Goal: Task Accomplishment & Management: Use online tool/utility

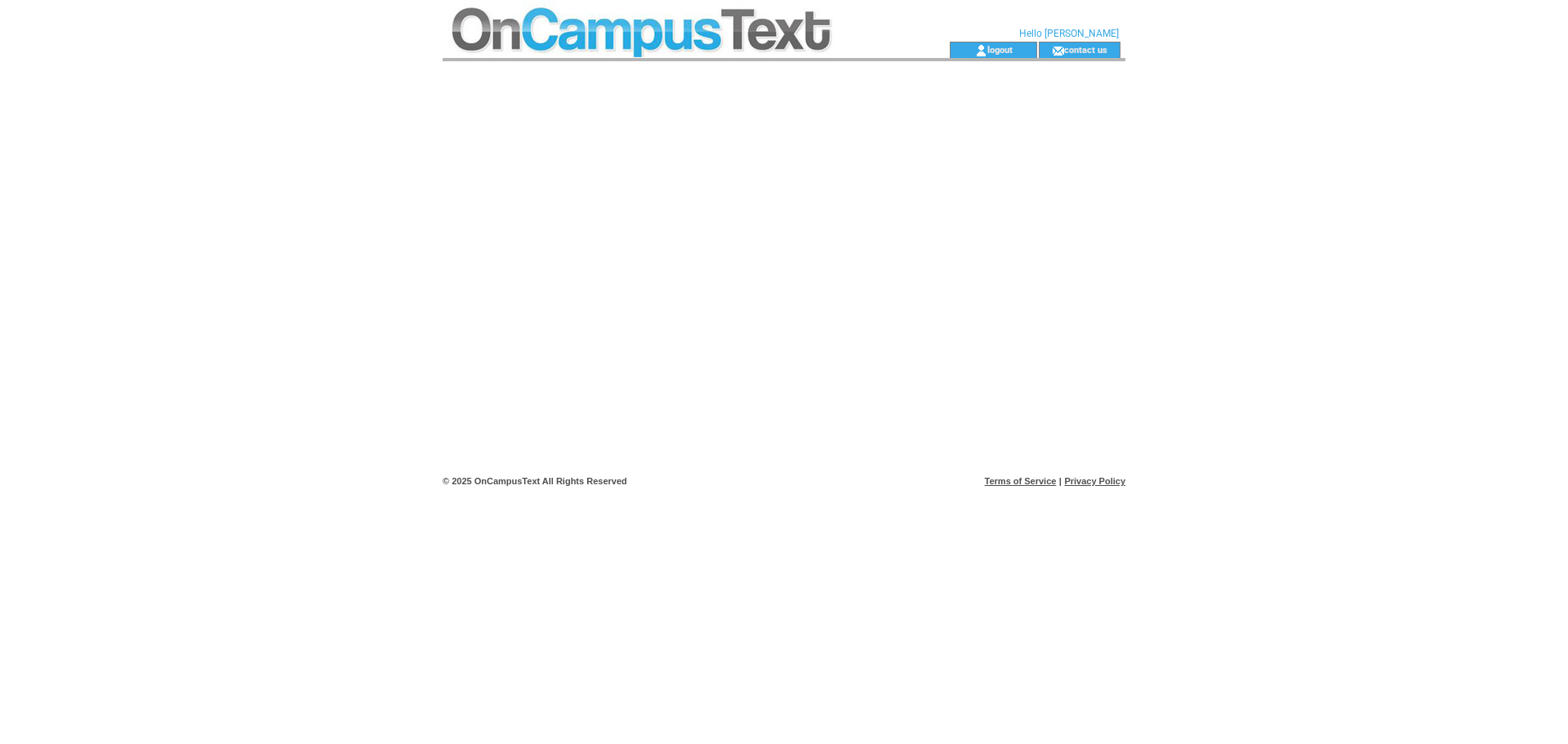
click at [830, 30] on td at bounding box center [666, 21] width 448 height 42
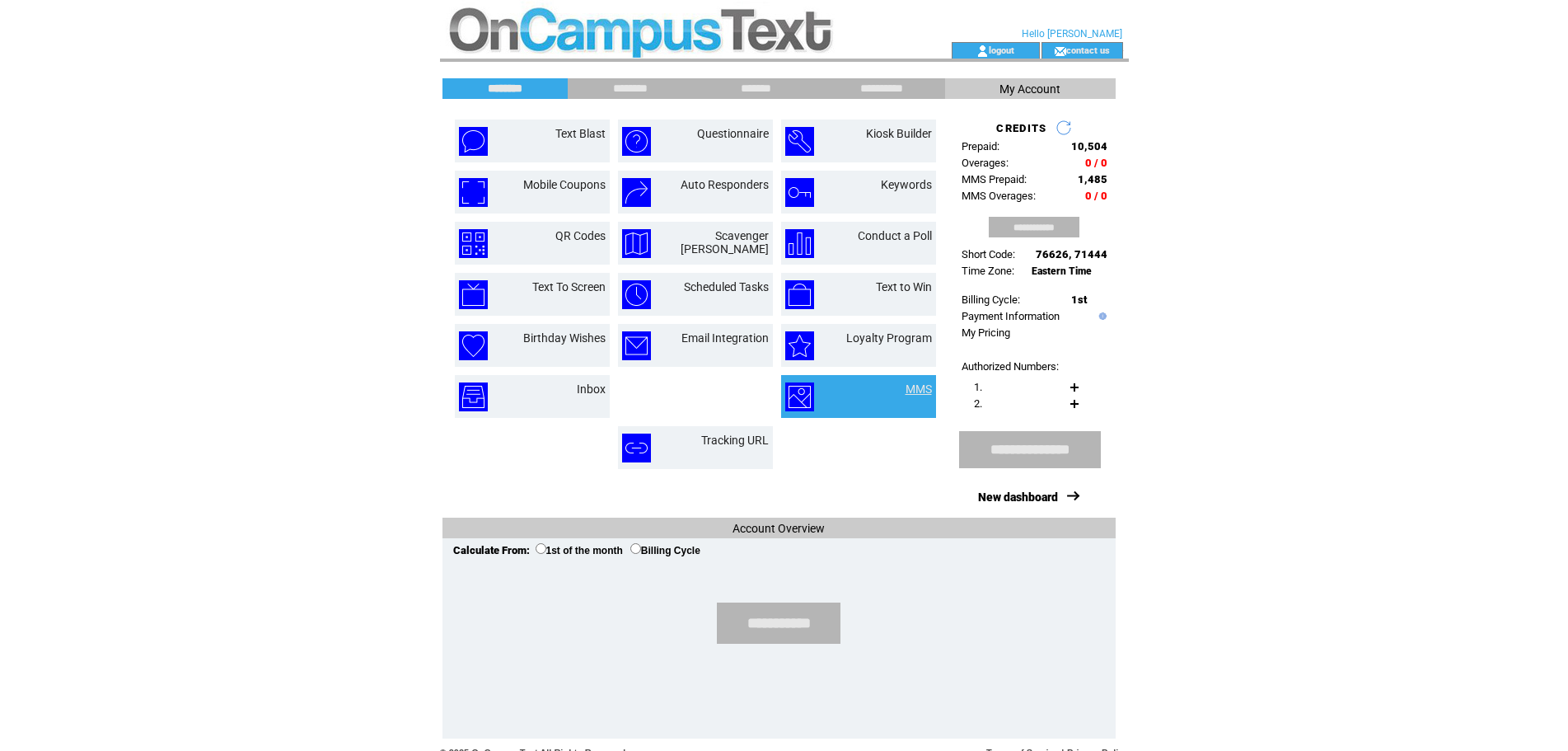
click at [915, 391] on link "MMS" at bounding box center [919, 389] width 27 height 13
